Goal: Task Accomplishment & Management: Complete application form

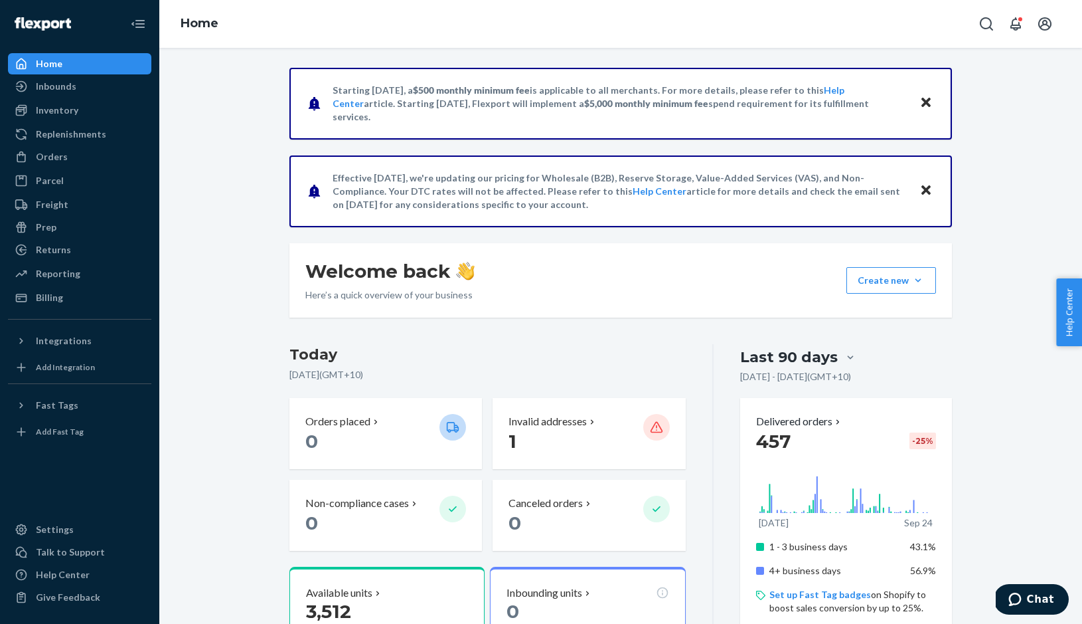
scroll to position [292, 0]
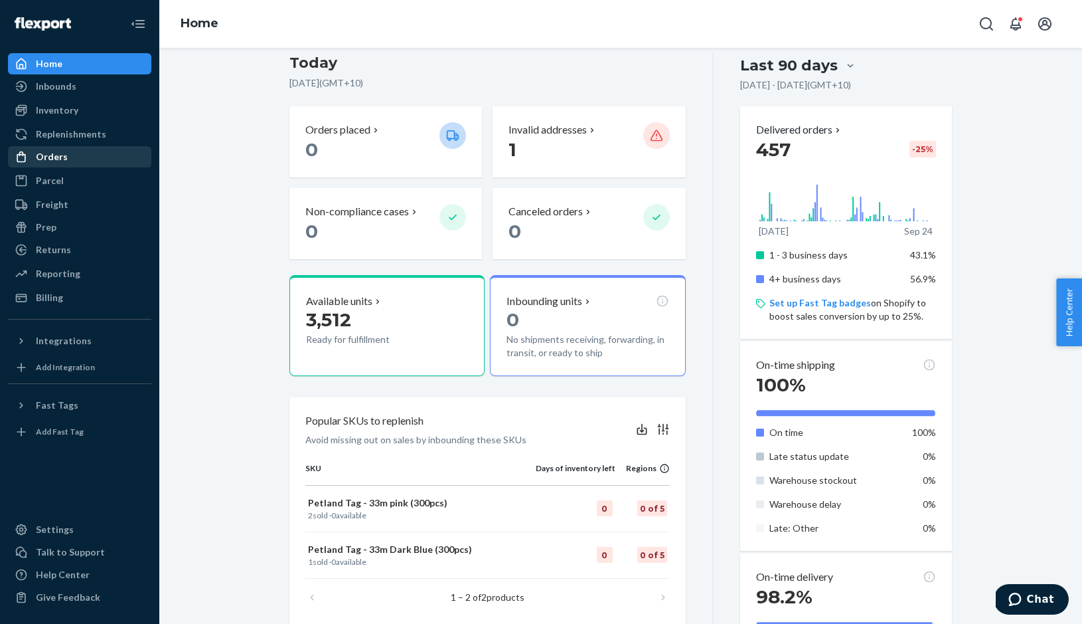
click at [52, 157] on div "Orders" at bounding box center [52, 156] width 32 height 13
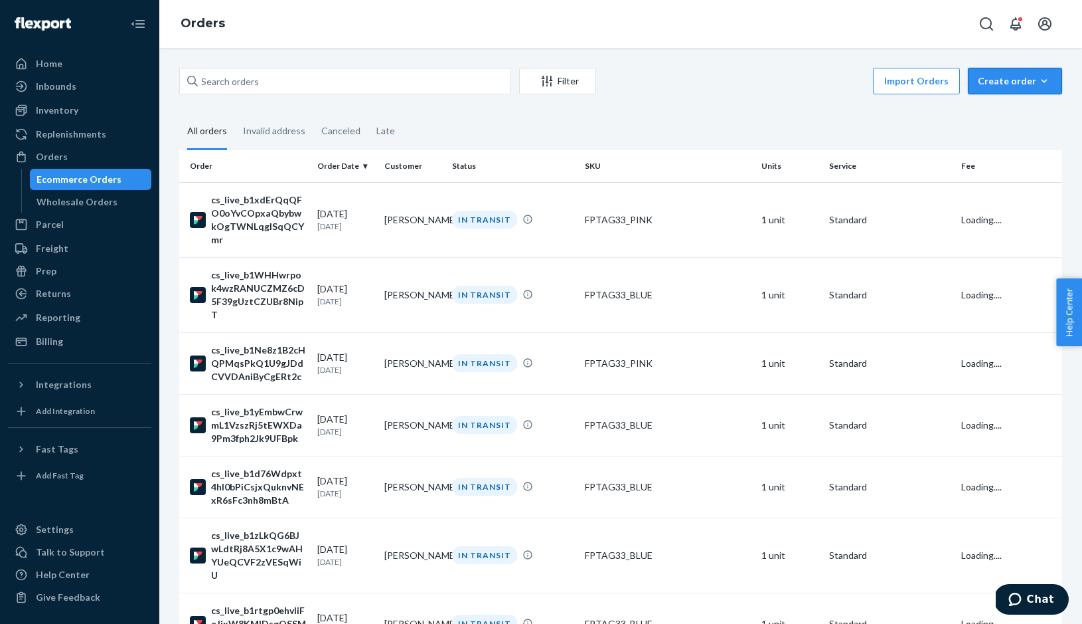
click at [1011, 83] on div "Create order" at bounding box center [1015, 80] width 74 height 13
click at [1000, 117] on span "Ecommerce order" at bounding box center [1023, 112] width 82 height 9
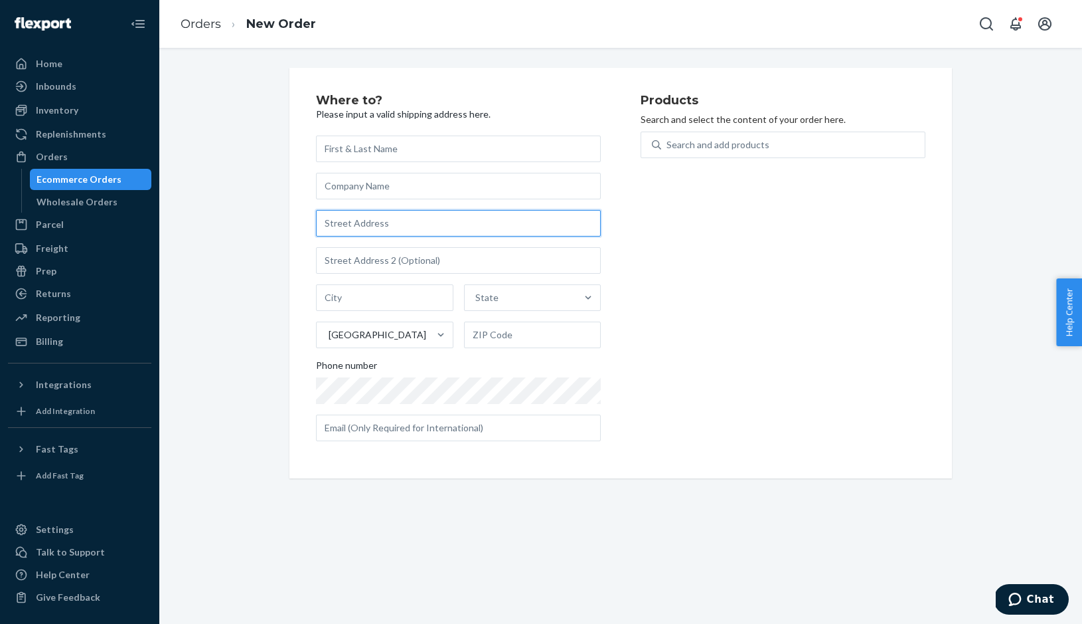
click at [359, 225] on input "text" at bounding box center [458, 223] width 285 height 27
paste input "[STREET_ADDRESS]"
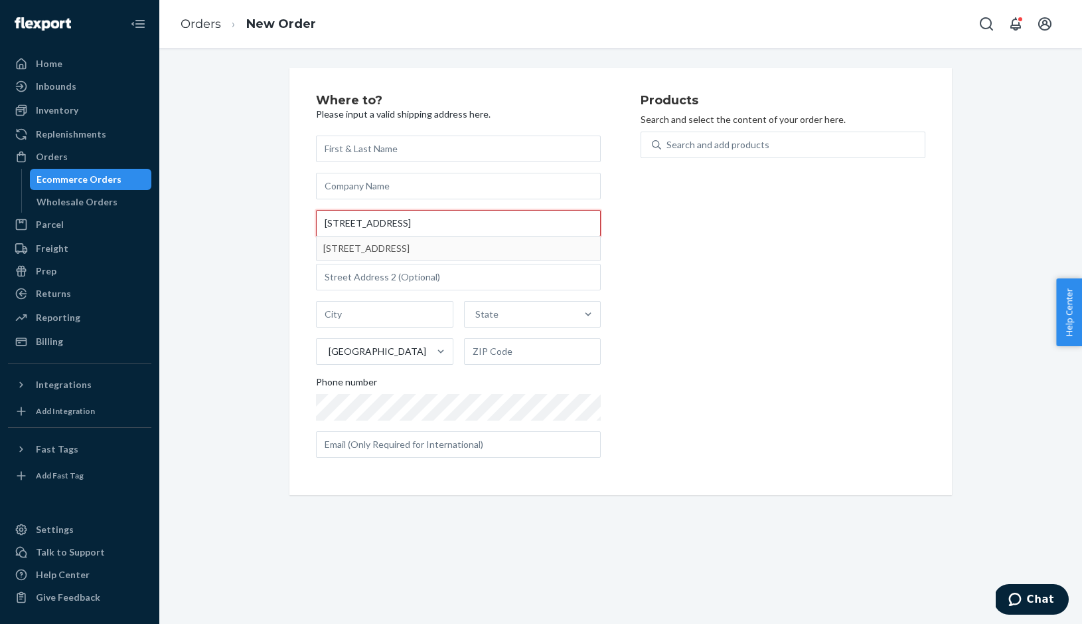
type input "[STREET_ADDRESS]"
type input "Lockport"
type input "60441"
type input "[STREET_ADDRESS]"
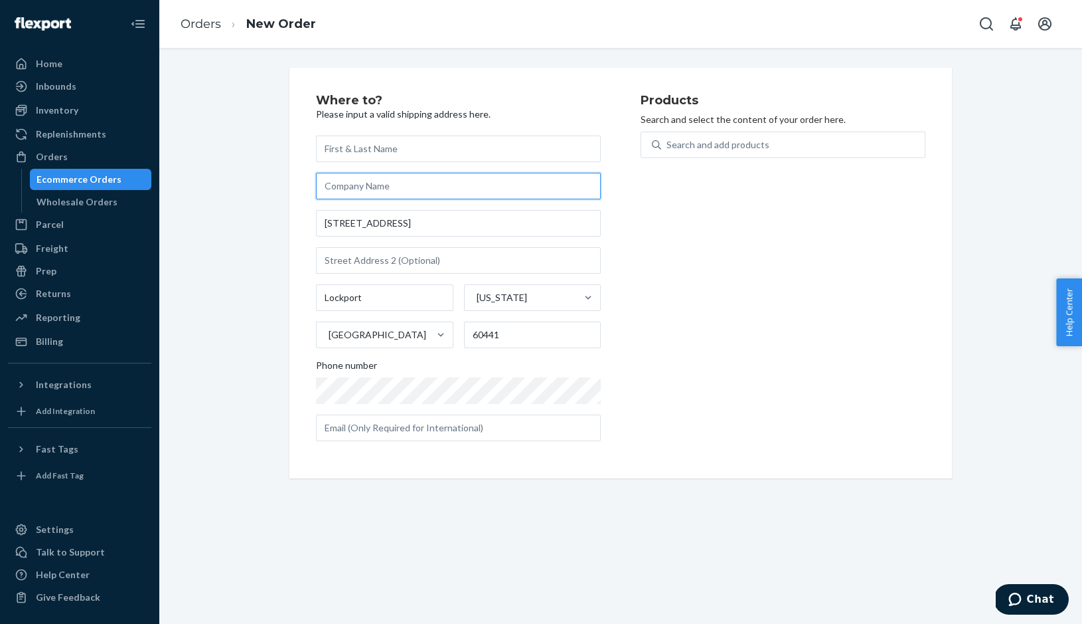
click at [367, 185] on input "text" at bounding box center [458, 186] width 285 height 27
paste input "Mama [PERSON_NAME] and Puppies Rescue"
type input "Mama [PERSON_NAME] and Puppies Rescue"
click at [360, 153] on input "text" at bounding box center [458, 148] width 285 height 27
paste input "[PERSON_NAME]"
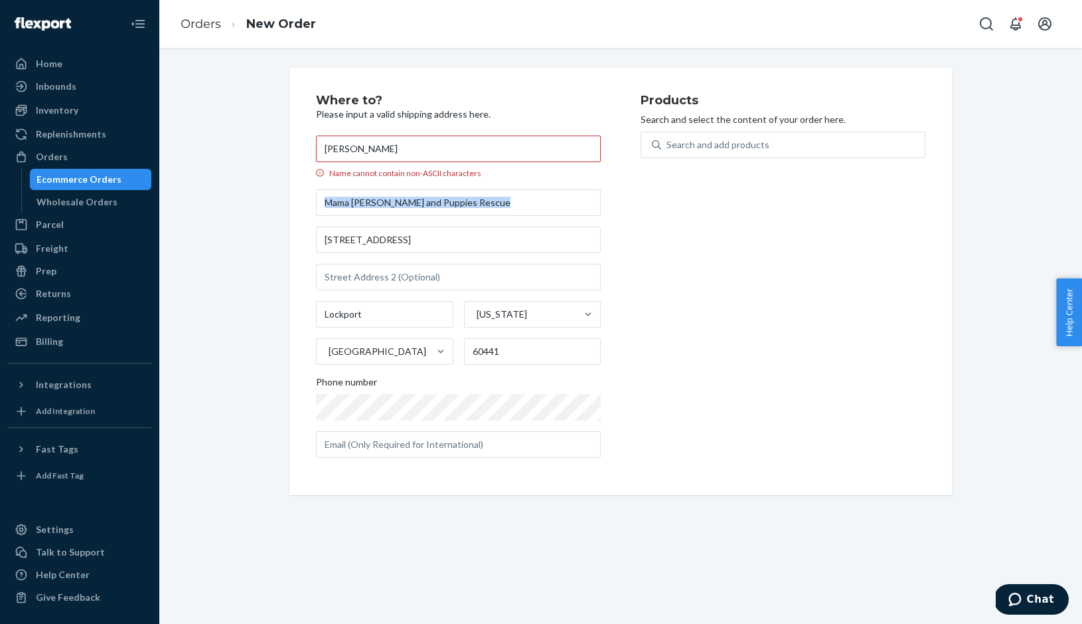
click at [297, 221] on div "Where to? Please input a valid shipping address here. [PERSON_NAME] Name cannot…" at bounding box center [621, 281] width 663 height 427
click at [353, 145] on input "[PERSON_NAME]" at bounding box center [458, 148] width 285 height 27
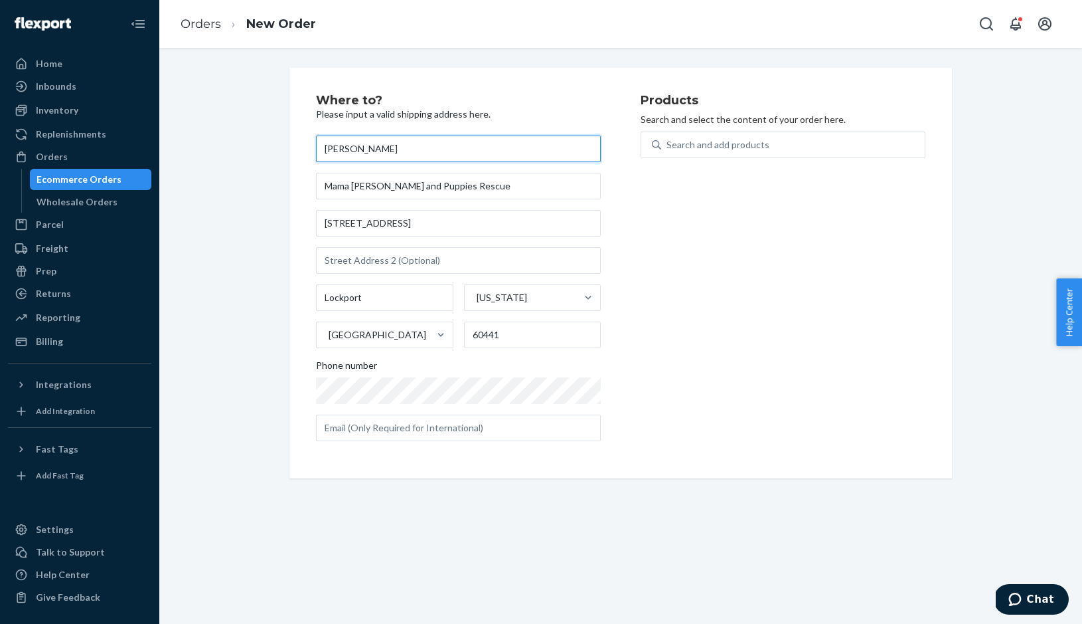
type input "[PERSON_NAME]"
click at [699, 145] on div "Search and add products" at bounding box center [718, 144] width 103 height 13
click at [668, 145] on input "Search and add products" at bounding box center [667, 144] width 1 height 13
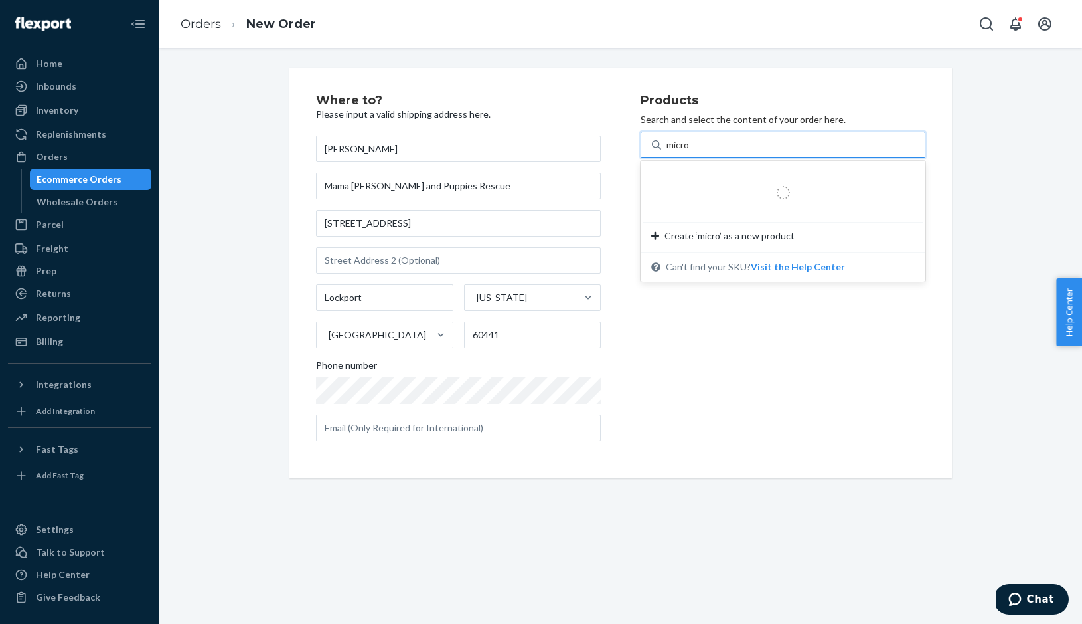
type input "microc"
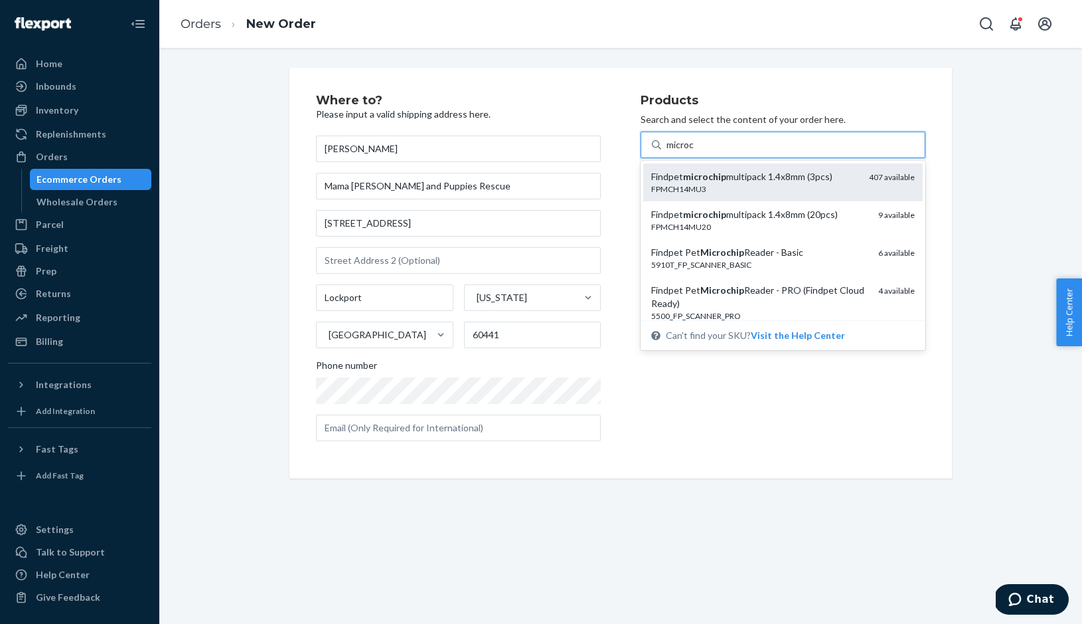
click at [727, 189] on div "FPMCH14MU3" at bounding box center [754, 188] width 207 height 11
click at [696, 151] on input "microc" at bounding box center [681, 144] width 29 height 13
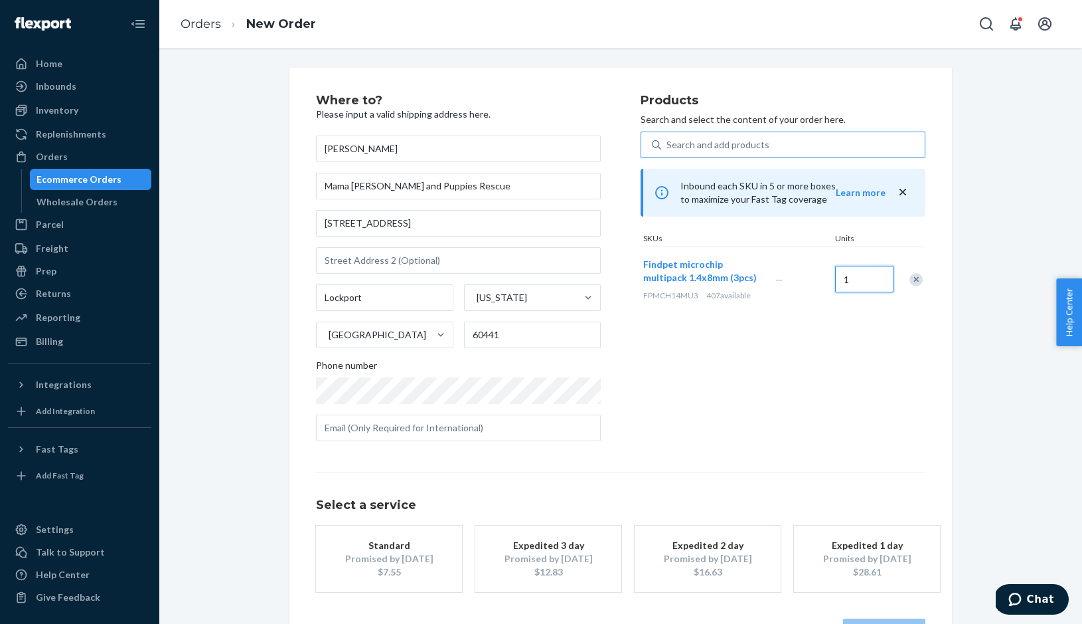
drag, startPoint x: 855, startPoint y: 284, endPoint x: 828, endPoint y: 284, distance: 27.2
click at [828, 284] on div "Findpet microchip multipack 1.4x8mm (3pcs) FPMCH14MU3 407 available — 1" at bounding box center [783, 278] width 285 height 65
click at [820, 339] on div "Products Search and select the content of your order here. Search and add produ…" at bounding box center [783, 272] width 285 height 357
drag, startPoint x: 849, startPoint y: 277, endPoint x: 838, endPoint y: 277, distance: 11.3
click at [838, 277] on input "2" at bounding box center [864, 279] width 58 height 27
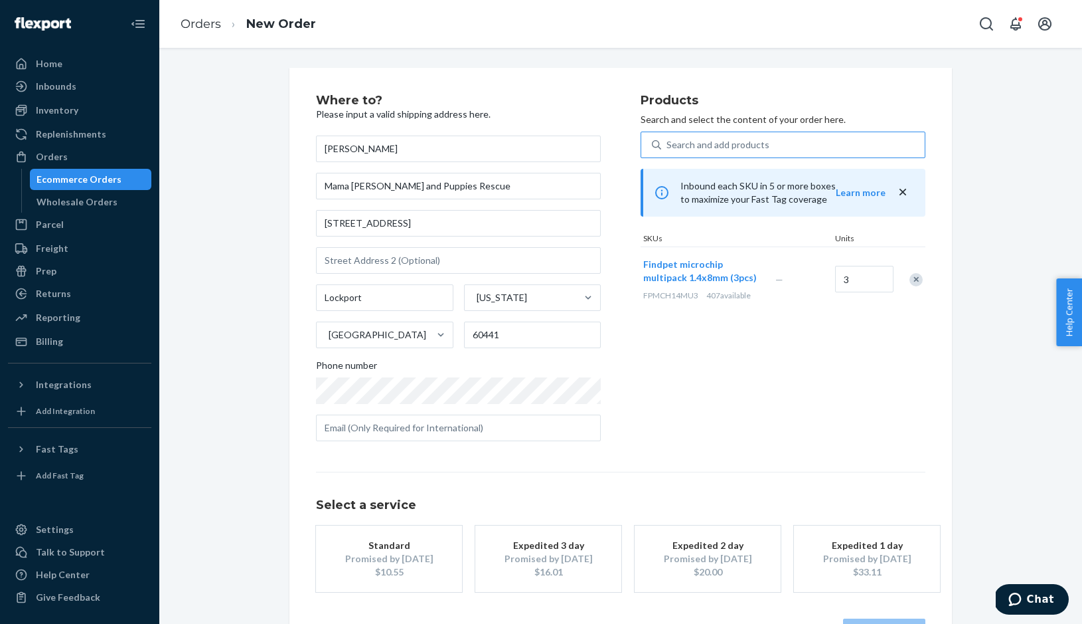
click at [847, 332] on div "Products Search and select the content of your order here. Search and add produ…" at bounding box center [783, 272] width 285 height 357
drag, startPoint x: 864, startPoint y: 278, endPoint x: 819, endPoint y: 276, distance: 45.2
click at [819, 276] on div "Findpet microchip multipack 1.4x8mm (3pcs) FPMCH14MU3 407 available — 3" at bounding box center [783, 278] width 285 height 65
click at [852, 344] on div "Products Search and select the content of your order here. Search and add produ…" at bounding box center [783, 272] width 285 height 357
drag, startPoint x: 859, startPoint y: 278, endPoint x: 829, endPoint y: 276, distance: 29.9
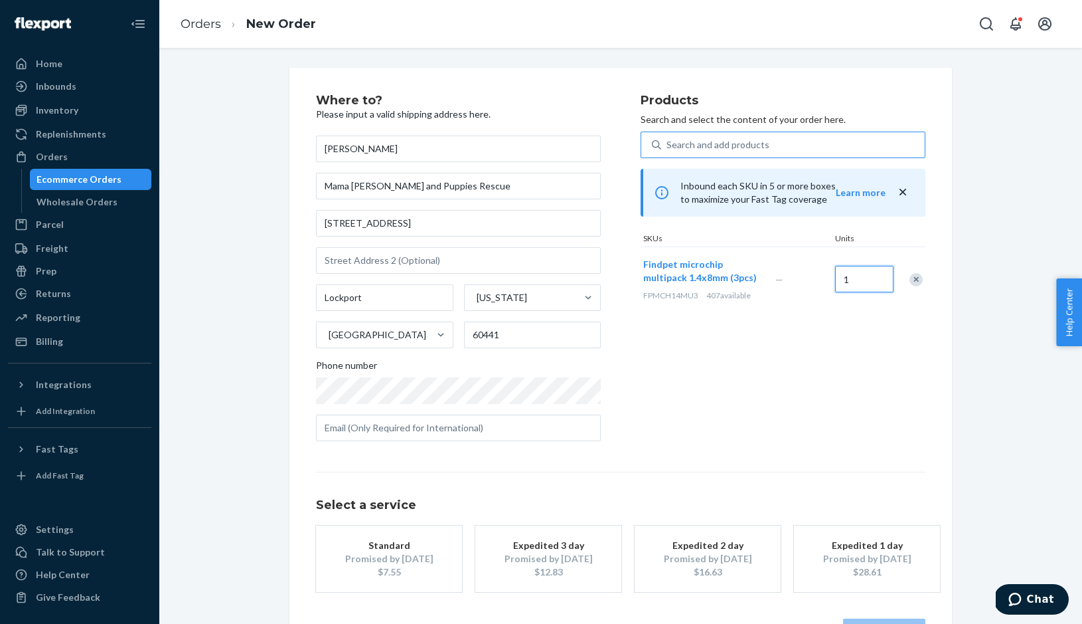
click at [829, 276] on div "Findpet microchip multipack 1.4x8mm (3pcs) FPMCH14MU3 407 available — 1" at bounding box center [783, 278] width 285 height 65
type input "2"
click at [827, 351] on div "Products Search and select the content of your order here. Search and add produ…" at bounding box center [783, 272] width 285 height 357
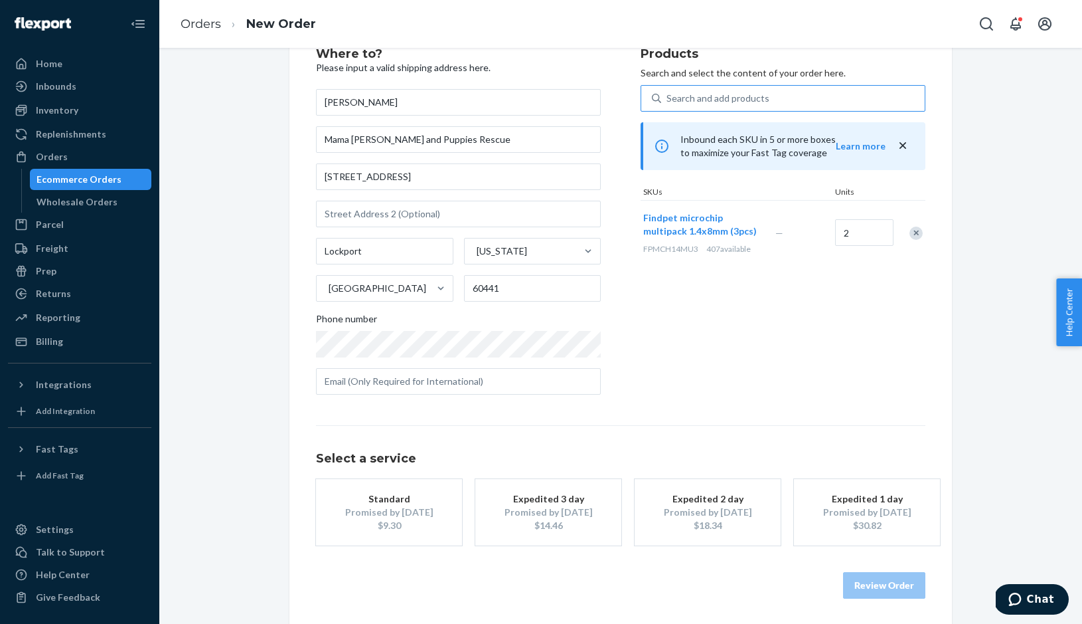
click at [643, 420] on div "Where to? Please input a valid shipping address here. [PERSON_NAME] Mama [PERSO…" at bounding box center [621, 323] width 610 height 551
click at [419, 537] on button "Standard Promised by [DATE] $9.30" at bounding box center [389, 512] width 146 height 66
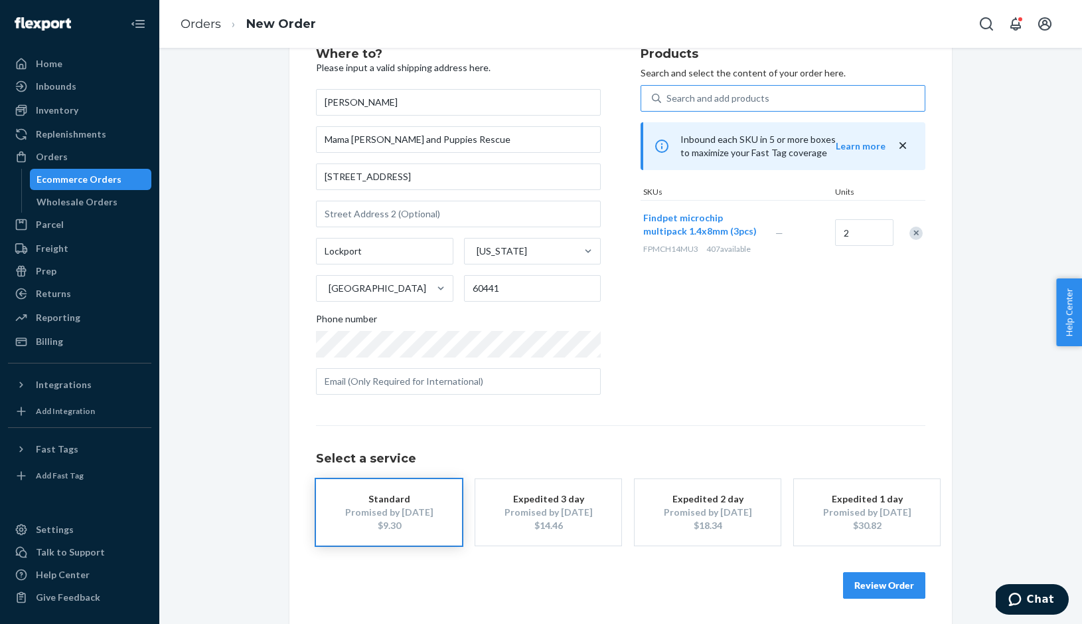
click at [868, 583] on button "Review Order" at bounding box center [884, 585] width 82 height 27
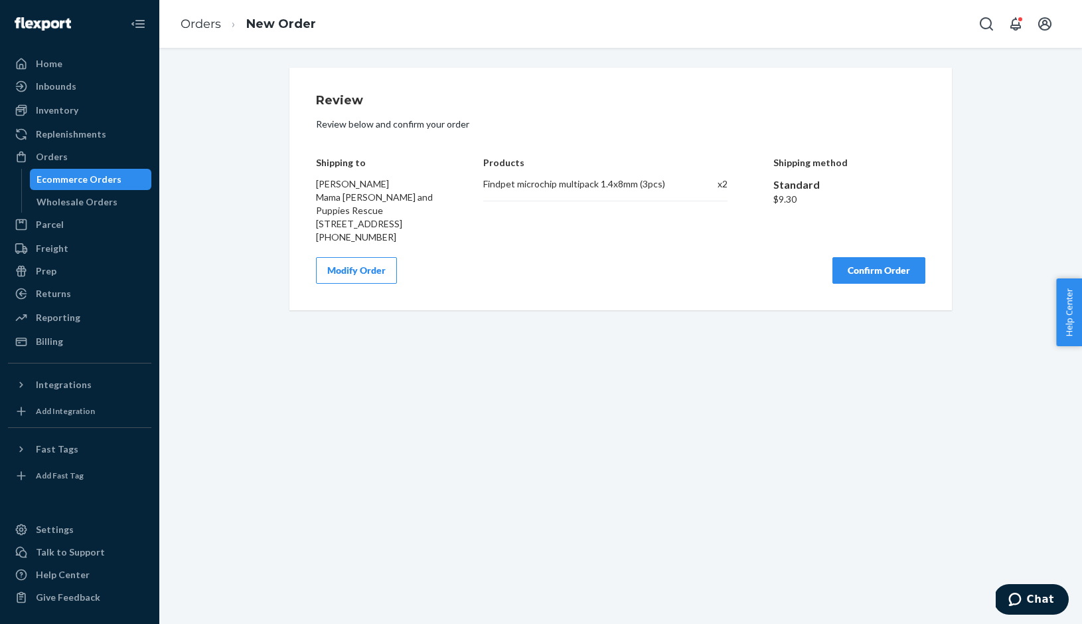
click at [866, 257] on button "Confirm Order" at bounding box center [879, 270] width 93 height 27
